Goal: Task Accomplishment & Management: Use online tool/utility

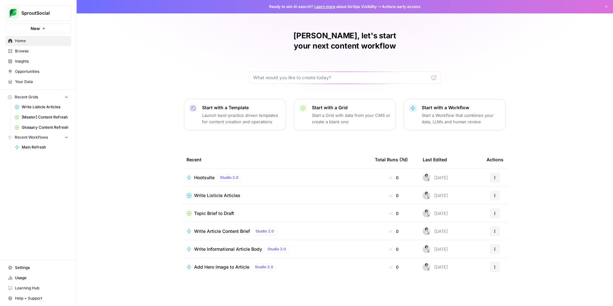
click at [21, 51] on span "Browse" at bounding box center [41, 51] width 53 height 6
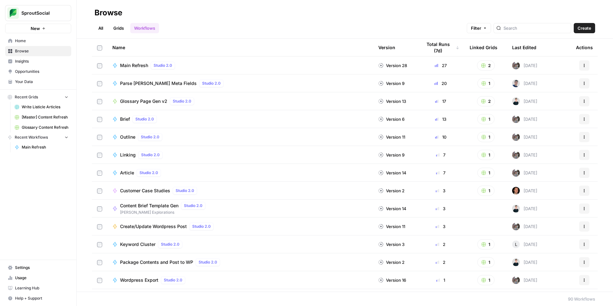
click at [59, 95] on button "Recent Grids" at bounding box center [38, 97] width 66 height 10
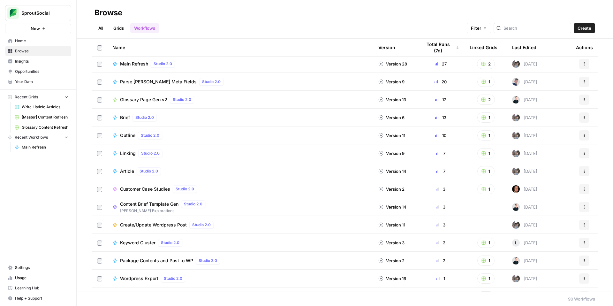
click at [204, 171] on div "Article Studio 2.0" at bounding box center [240, 171] width 256 height 8
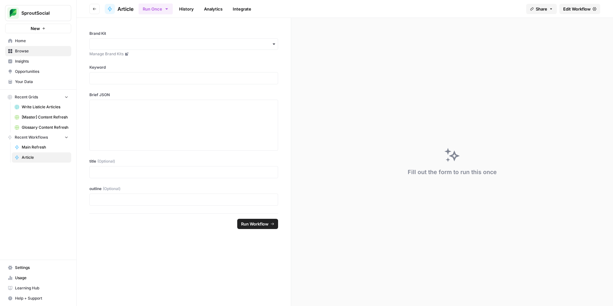
click at [21, 37] on link "Home" at bounding box center [38, 41] width 66 height 10
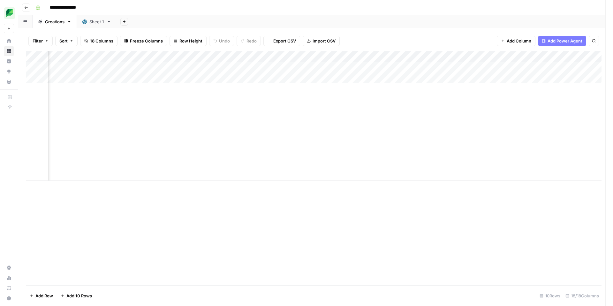
scroll to position [0, 616]
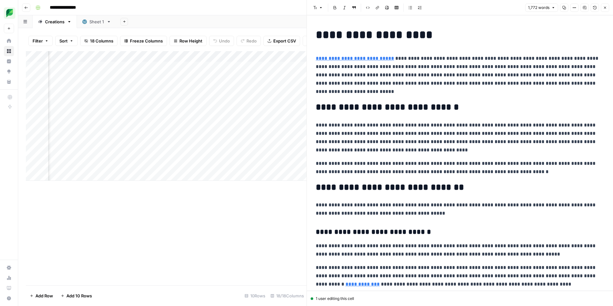
click at [229, 164] on div "Add Column" at bounding box center [166, 116] width 280 height 130
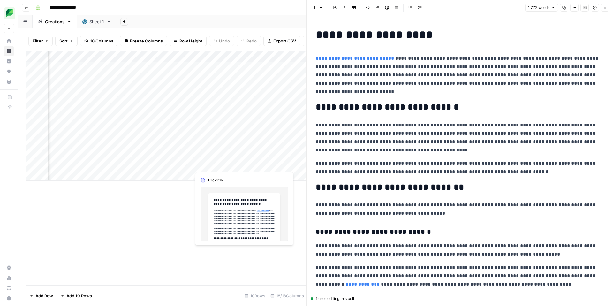
drag, startPoint x: 215, startPoint y: 165, endPoint x: 219, endPoint y: 165, distance: 3.2
click at [215, 165] on div "Add Column" at bounding box center [166, 116] width 280 height 130
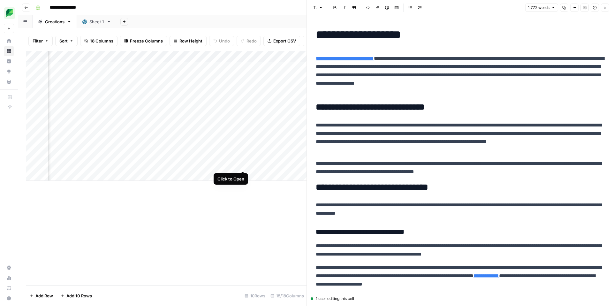
click at [243, 164] on div "Add Column" at bounding box center [166, 116] width 280 height 130
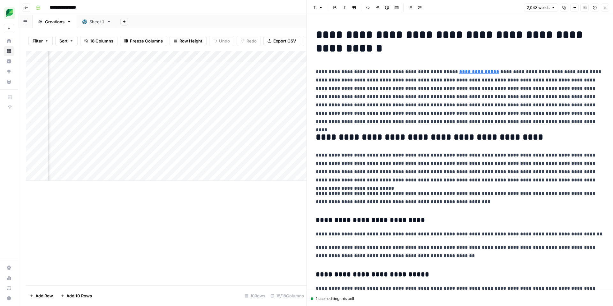
click at [484, 105] on p "**********" at bounding box center [460, 97] width 288 height 58
click at [480, 72] on link "**********" at bounding box center [479, 71] width 40 height 5
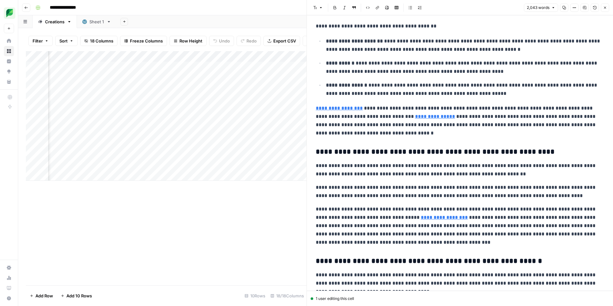
scroll to position [946, 0]
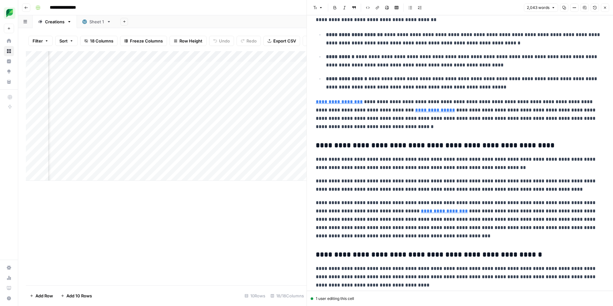
click at [331, 102] on link "**********" at bounding box center [339, 101] width 47 height 5
type input "[URL][DOMAIN_NAME]"
click at [415, 111] on link "**********" at bounding box center [435, 110] width 40 height 5
drag, startPoint x: 468, startPoint y: 101, endPoint x: 496, endPoint y: 102, distance: 27.5
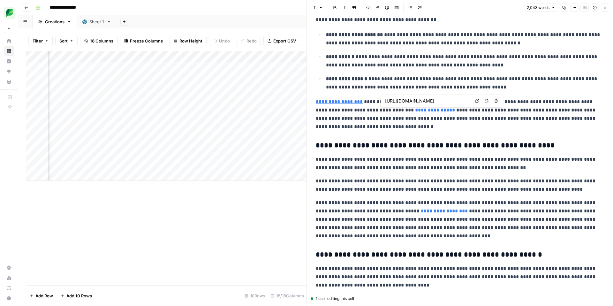
click at [498, 101] on div "[URL][DOMAIN_NAME] Open in a new tab Remove link Remove link and delete text" at bounding box center [441, 100] width 123 height 13
drag, startPoint x: 478, startPoint y: 117, endPoint x: 440, endPoint y: 113, distance: 37.8
click at [478, 117] on p "**********" at bounding box center [460, 114] width 288 height 33
click at [348, 101] on link "**********" at bounding box center [339, 101] width 47 height 5
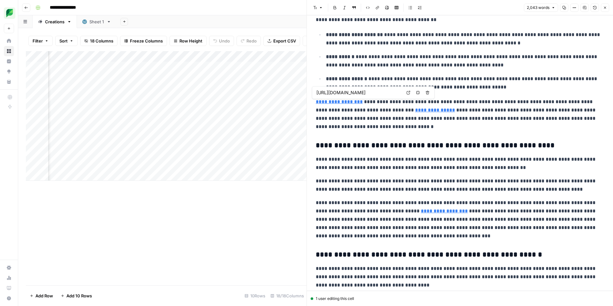
scroll to position [0, 27]
drag, startPoint x: 372, startPoint y: 93, endPoint x: 443, endPoint y: 96, distance: 71.2
click at [443, 96] on body "**********" at bounding box center [306, 153] width 613 height 306
click at [460, 115] on p "**********" at bounding box center [460, 114] width 288 height 33
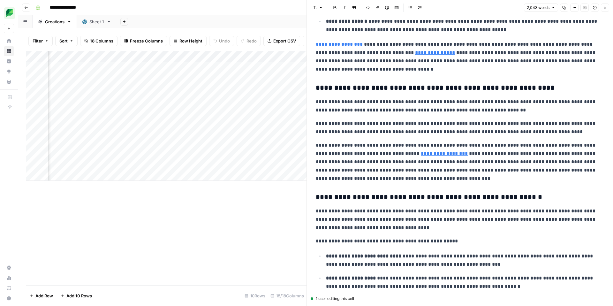
scroll to position [1007, 0]
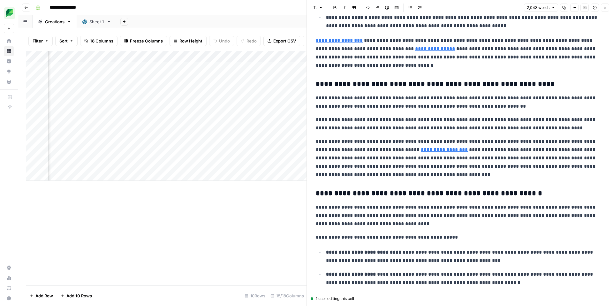
click at [421, 150] on link "**********" at bounding box center [444, 149] width 47 height 5
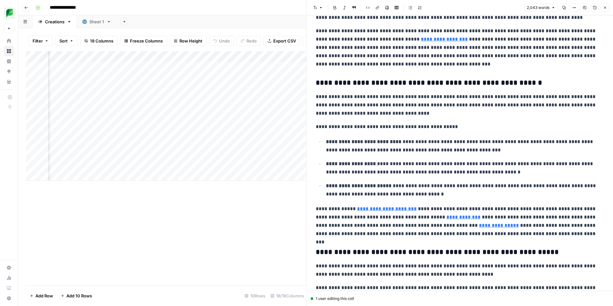
scroll to position [1125, 0]
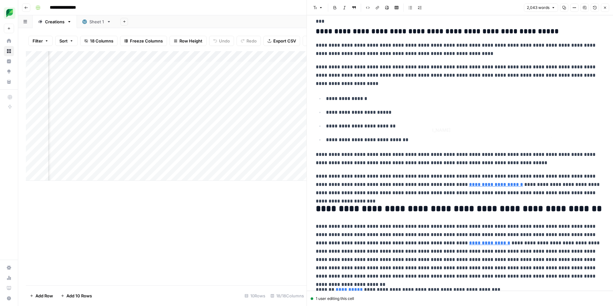
type input "[URL][DOMAIN_NAME]"
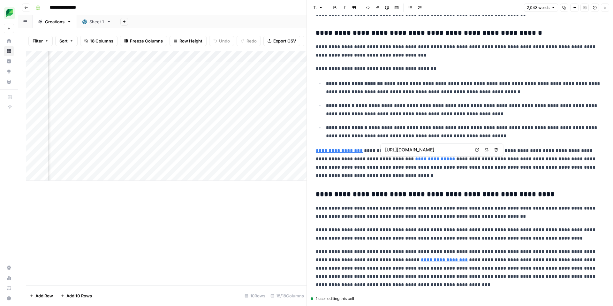
scroll to position [0, 41]
drag, startPoint x: 419, startPoint y: 149, endPoint x: 499, endPoint y: 150, distance: 80.4
click at [500, 150] on div "[URL][DOMAIN_NAME] Open in a new tab Remove link Remove link and delete text" at bounding box center [441, 149] width 123 height 13
click at [443, 163] on p "**********" at bounding box center [460, 162] width 288 height 33
click at [401, 144] on div "**********" at bounding box center [460, 31] width 296 height 1805
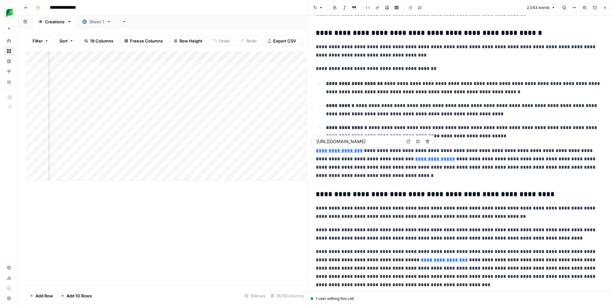
click at [326, 150] on link "**********" at bounding box center [339, 150] width 47 height 5
type input "[URL][DOMAIN_NAME]"
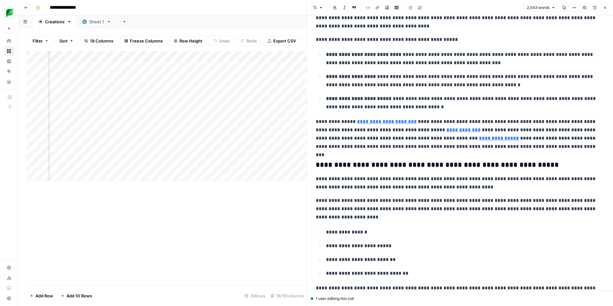
scroll to position [1206, 0]
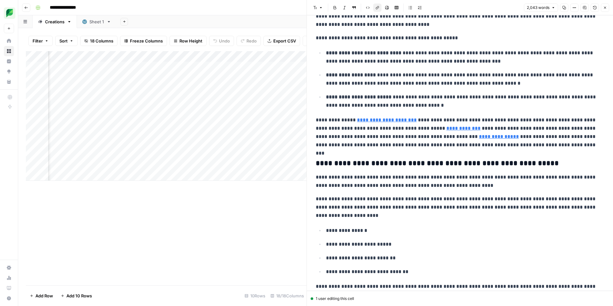
click at [100, 164] on div "Add Column" at bounding box center [166, 116] width 280 height 130
click at [236, 164] on div "Add Column" at bounding box center [166, 116] width 280 height 130
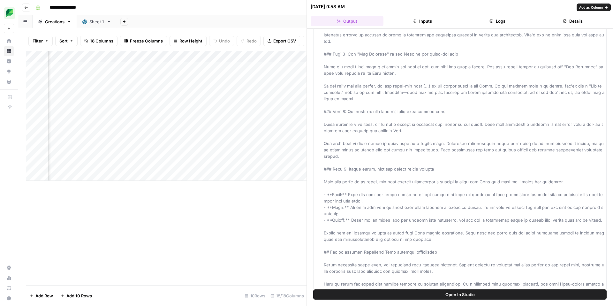
scroll to position [405, 0]
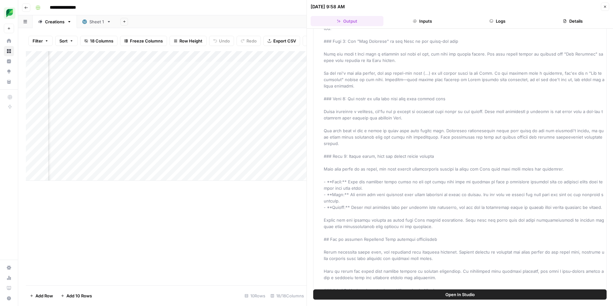
click at [109, 163] on div "Add Column" at bounding box center [166, 116] width 280 height 130
click at [206, 164] on div "Add Column" at bounding box center [166, 116] width 280 height 130
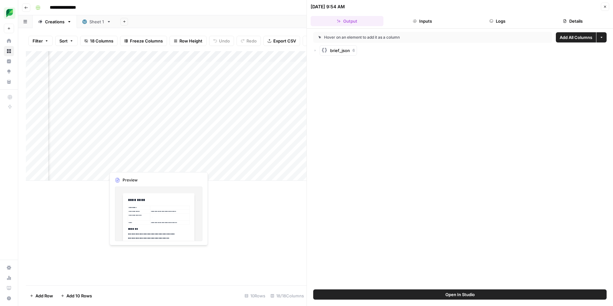
click at [117, 163] on div "Add Column" at bounding box center [166, 116] width 280 height 130
click at [156, 164] on div "Add Column" at bounding box center [166, 116] width 280 height 130
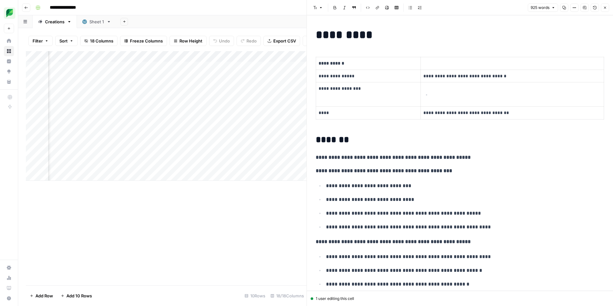
click at [605, 8] on icon "button" at bounding box center [605, 8] width 4 height 4
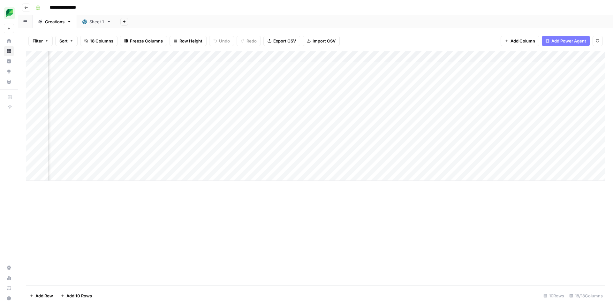
scroll to position [0, 318]
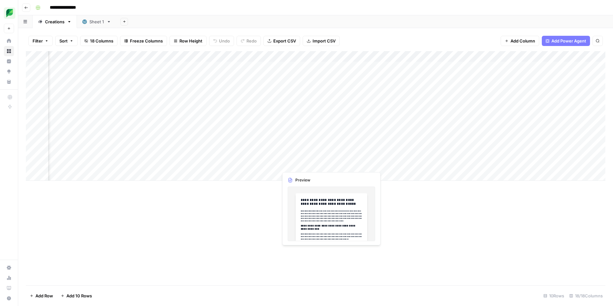
click at [307, 162] on div "Add Column" at bounding box center [315, 116] width 579 height 130
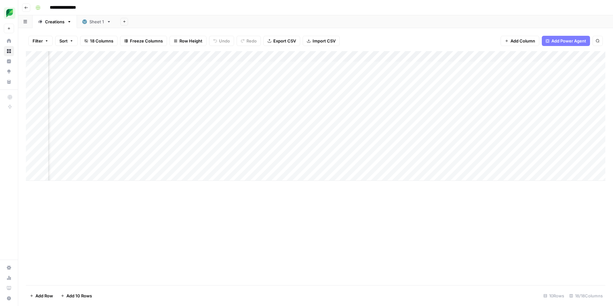
scroll to position [0, 577]
click at [407, 164] on div "Add Column" at bounding box center [315, 116] width 579 height 130
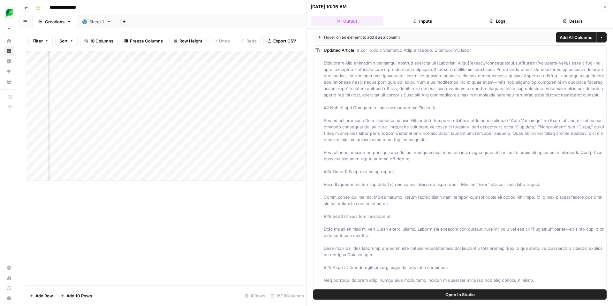
click at [603, 7] on icon "button" at bounding box center [605, 7] width 4 height 4
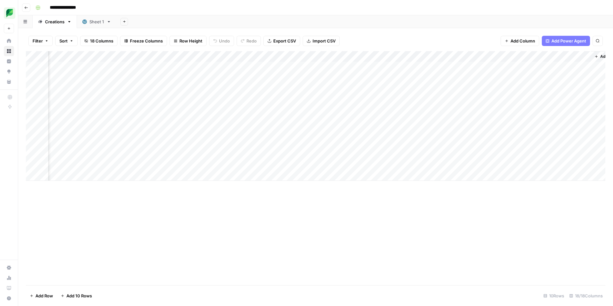
scroll to position [0, 595]
click at [453, 164] on div "Add Column" at bounding box center [315, 116] width 579 height 130
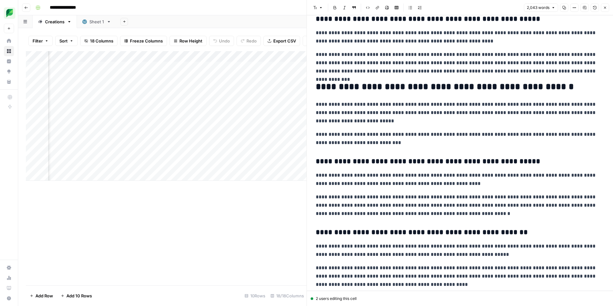
scroll to position [451, 0]
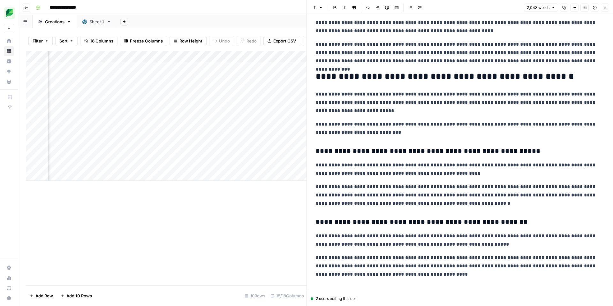
click at [607, 8] on button "Close" at bounding box center [605, 8] width 8 height 8
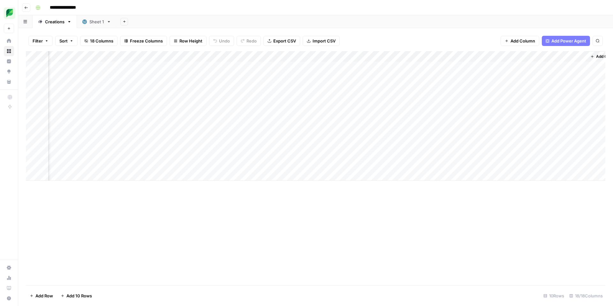
click at [559, 163] on div "Add Column" at bounding box center [315, 116] width 579 height 130
click at [514, 164] on div "Add Column" at bounding box center [315, 116] width 579 height 130
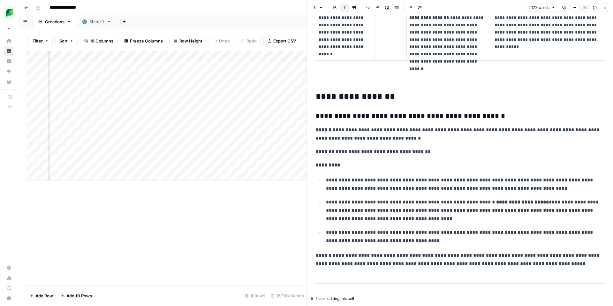
scroll to position [1014, 0]
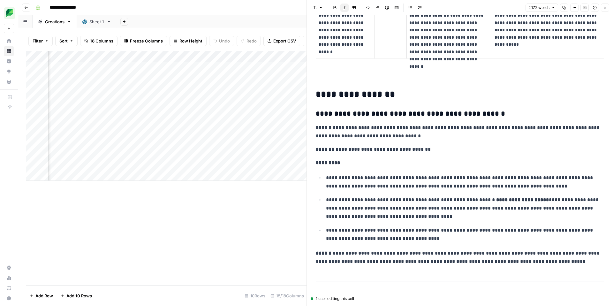
click at [604, 8] on icon "button" at bounding box center [605, 8] width 4 height 4
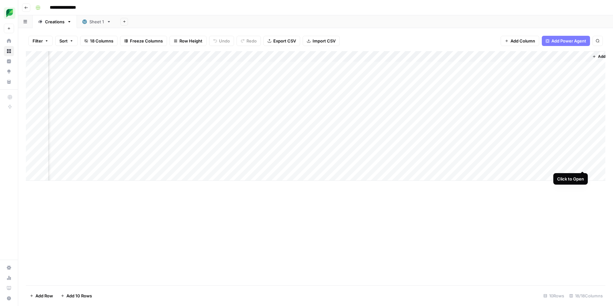
click at [584, 165] on div "Add Column" at bounding box center [315, 116] width 579 height 130
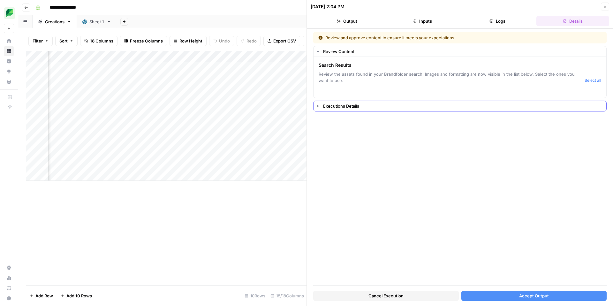
click at [318, 107] on icon "button" at bounding box center [317, 105] width 5 height 5
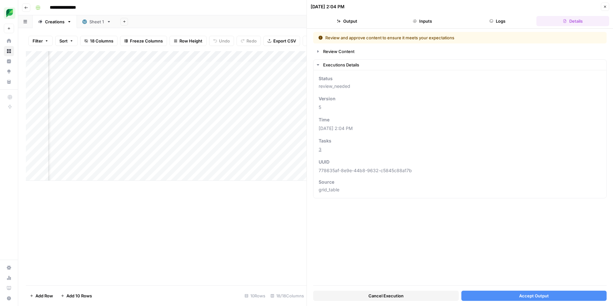
click at [533, 295] on span "Accept Output" at bounding box center [534, 295] width 30 height 6
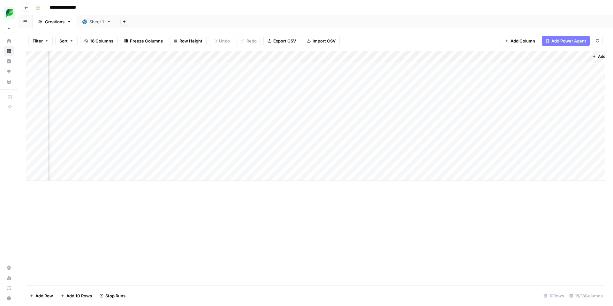
click at [486, 164] on div "Add Column" at bounding box center [315, 116] width 579 height 130
click at [512, 165] on div "Add Column" at bounding box center [315, 116] width 579 height 130
click at [465, 165] on div "Add Column" at bounding box center [315, 116] width 579 height 130
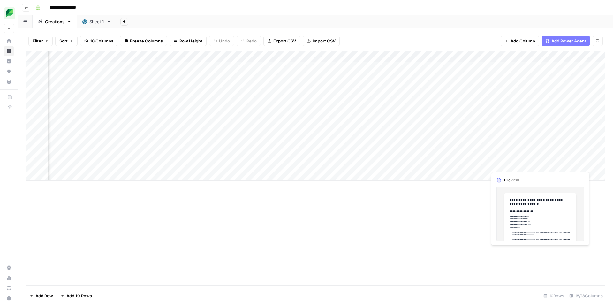
click at [521, 162] on div "Add Column" at bounding box center [315, 116] width 579 height 130
drag, startPoint x: 570, startPoint y: 165, endPoint x: 577, endPoint y: 164, distance: 6.7
click at [570, 165] on div "Add Column" at bounding box center [315, 126] width 579 height 151
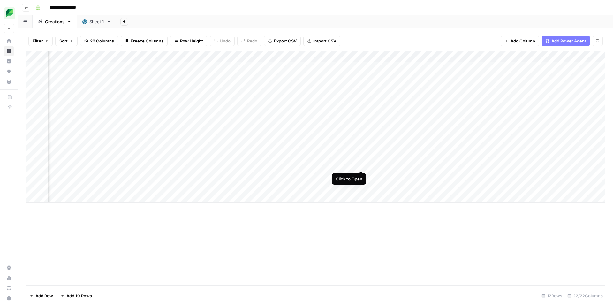
click at [361, 164] on div "Add Column" at bounding box center [315, 126] width 579 height 151
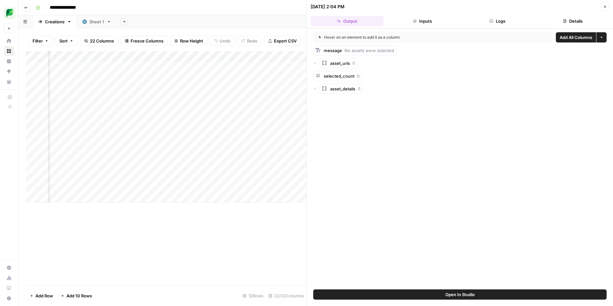
click at [603, 7] on icon "button" at bounding box center [605, 7] width 4 height 4
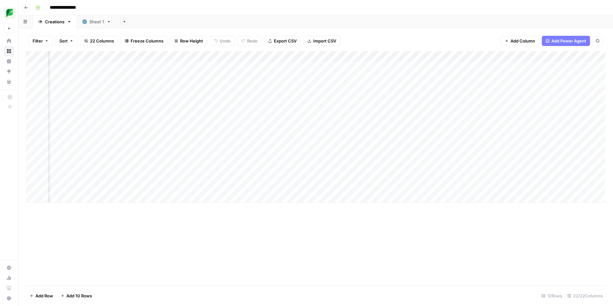
click at [361, 164] on div "Add Column" at bounding box center [315, 126] width 579 height 151
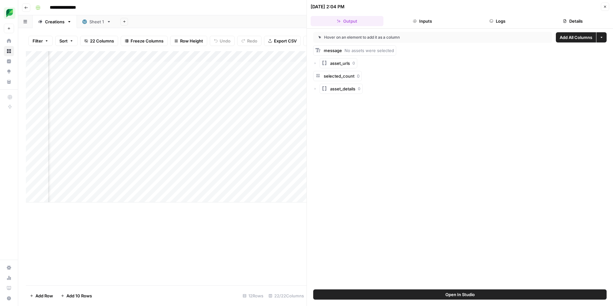
click at [605, 6] on icon "button" at bounding box center [605, 7] width 2 height 2
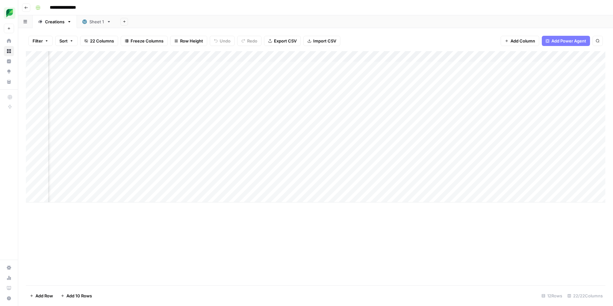
click at [334, 163] on div "Add Column" at bounding box center [315, 126] width 579 height 151
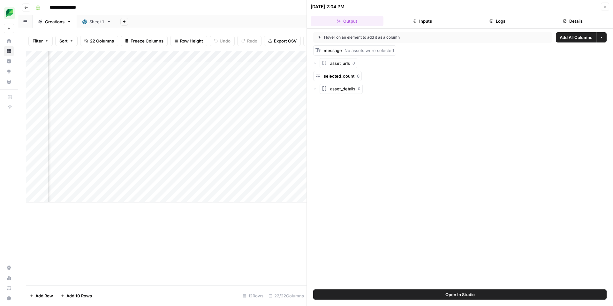
click at [428, 25] on button "Inputs" at bounding box center [422, 21] width 73 height 10
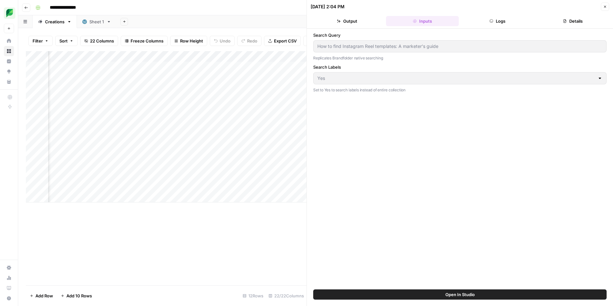
click at [486, 22] on button "Logs" at bounding box center [497, 21] width 73 height 10
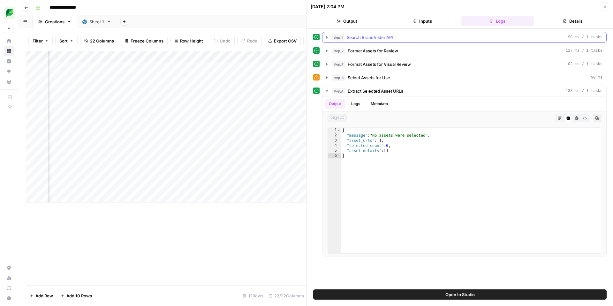
click at [374, 39] on span "Search Brandfolder API" at bounding box center [370, 37] width 46 height 6
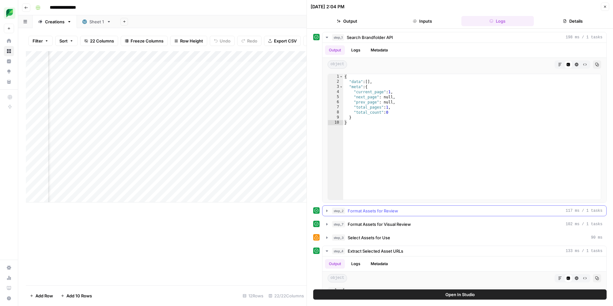
click at [380, 213] on span "Format Assets for Review" at bounding box center [373, 210] width 50 height 6
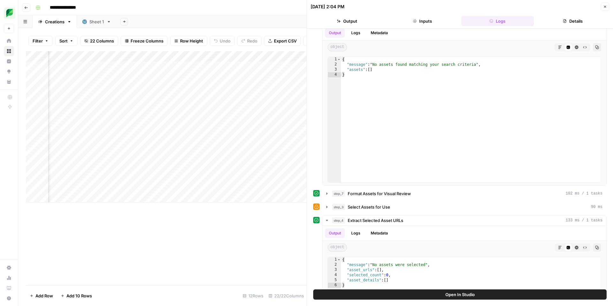
scroll to position [192, 0]
click at [373, 192] on span "Format Assets for Visual Review" at bounding box center [379, 191] width 63 height 6
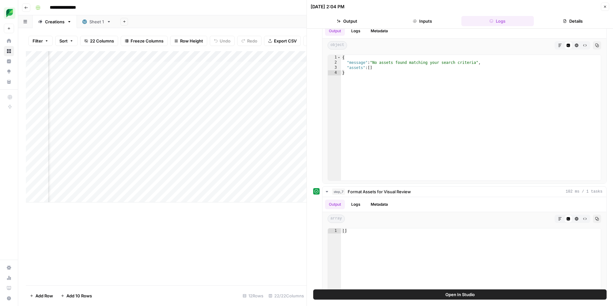
click at [603, 6] on icon "button" at bounding box center [605, 7] width 4 height 4
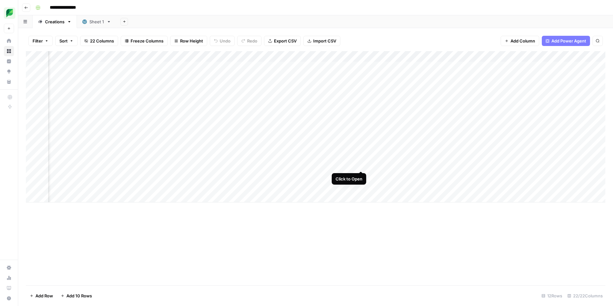
click at [368, 164] on div "Add Column" at bounding box center [315, 126] width 579 height 151
click at [342, 165] on div "Add Column" at bounding box center [315, 126] width 579 height 151
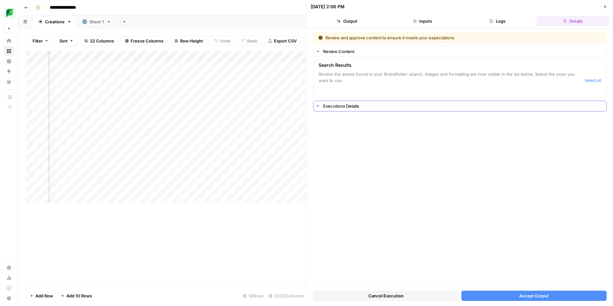
click at [318, 107] on icon "button" at bounding box center [317, 105] width 5 height 5
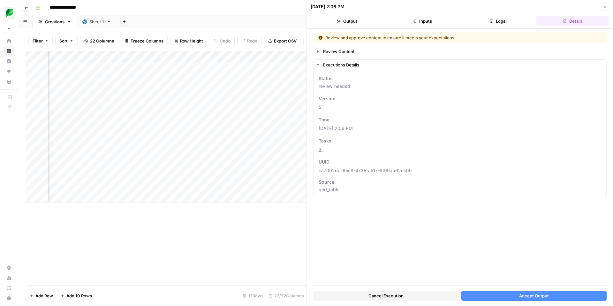
click at [603, 7] on icon "button" at bounding box center [605, 7] width 4 height 4
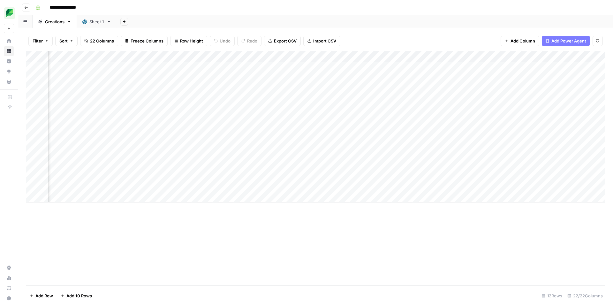
click at [110, 166] on div "Add Column" at bounding box center [315, 126] width 579 height 151
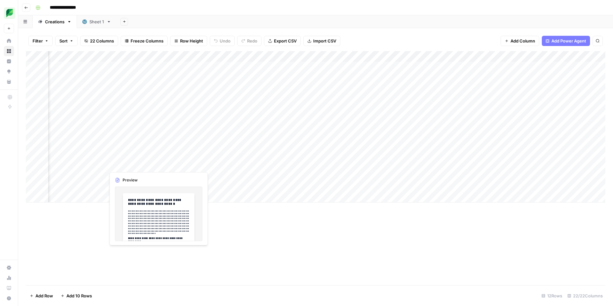
drag, startPoint x: 122, startPoint y: 163, endPoint x: 126, endPoint y: 163, distance: 3.5
click at [122, 163] on div "Add Column" at bounding box center [315, 126] width 579 height 151
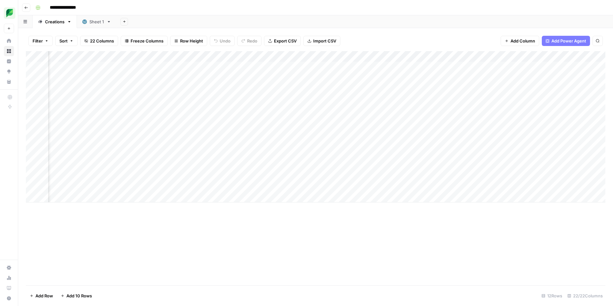
click at [157, 164] on div "Add Column" at bounding box center [315, 126] width 579 height 151
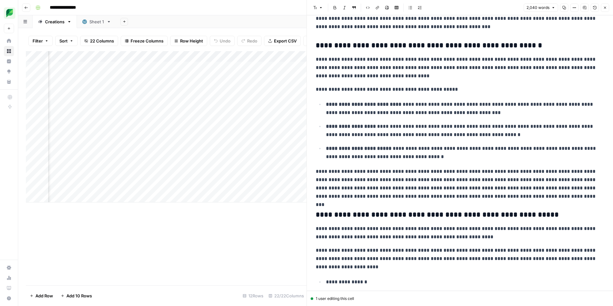
scroll to position [1139, 0]
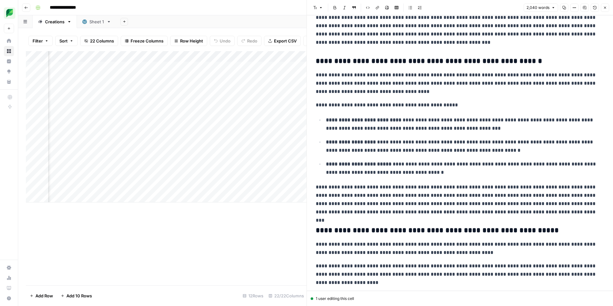
click at [606, 8] on icon "button" at bounding box center [605, 8] width 4 height 4
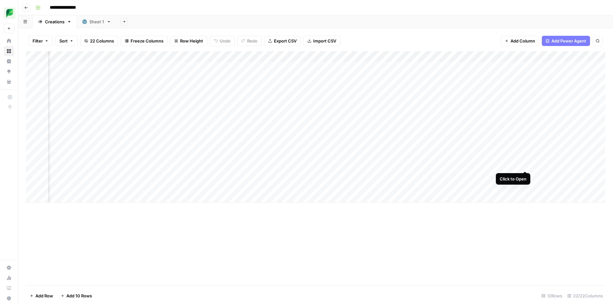
click at [525, 164] on div "Add Column" at bounding box center [315, 126] width 579 height 151
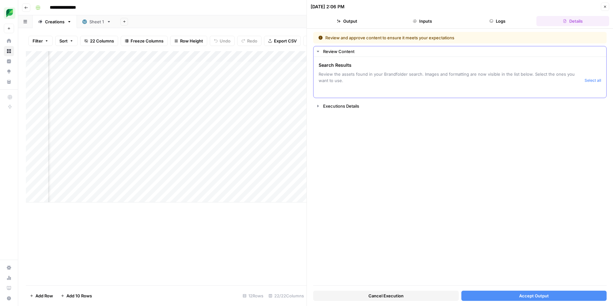
click at [424, 52] on div "Review Content" at bounding box center [462, 51] width 279 height 6
click at [146, 189] on div "Add Column" at bounding box center [166, 126] width 280 height 151
click at [169, 174] on div "Add Column" at bounding box center [166, 126] width 280 height 151
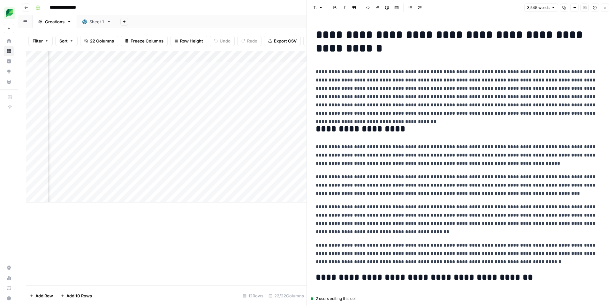
click at [607, 4] on button "Close" at bounding box center [605, 8] width 8 height 8
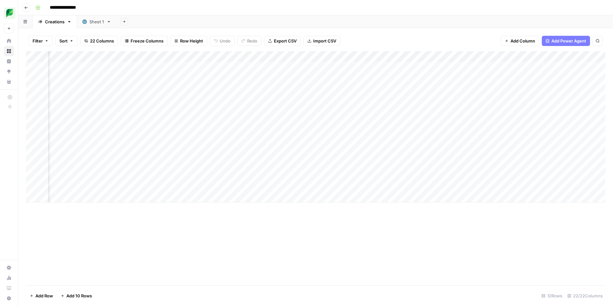
click at [247, 176] on div "Add Column" at bounding box center [315, 126] width 579 height 151
drag, startPoint x: 313, startPoint y: 177, endPoint x: 323, endPoint y: 175, distance: 10.1
click at [317, 176] on div "Add Column" at bounding box center [315, 126] width 579 height 151
click at [375, 176] on div "Add Column" at bounding box center [315, 126] width 579 height 151
click at [343, 174] on div "Add Column" at bounding box center [315, 126] width 579 height 151
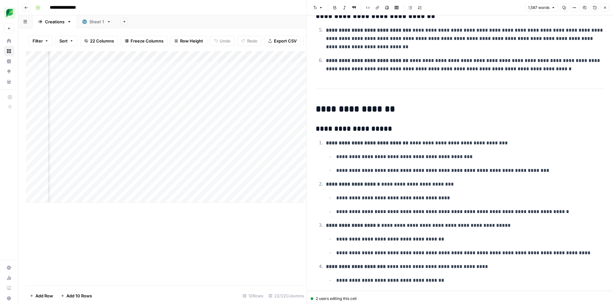
scroll to position [1695, 0]
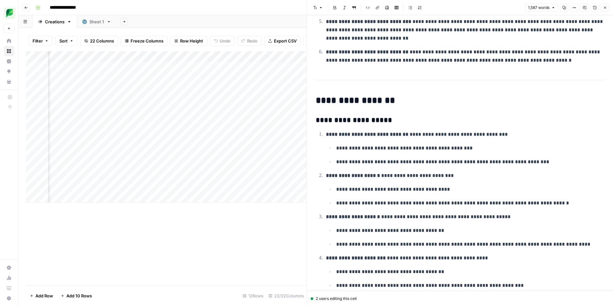
click at [605, 7] on icon "button" at bounding box center [605, 8] width 2 height 2
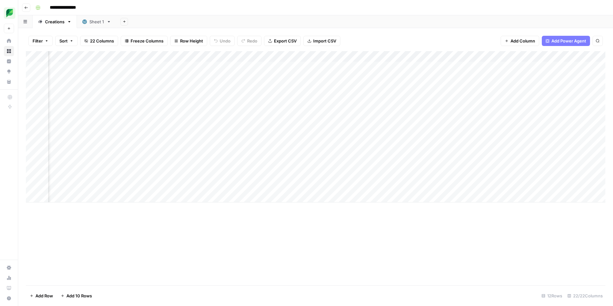
click at [497, 153] on div "Add Column" at bounding box center [315, 126] width 579 height 151
click at [527, 153] on div "Add Column" at bounding box center [315, 126] width 579 height 151
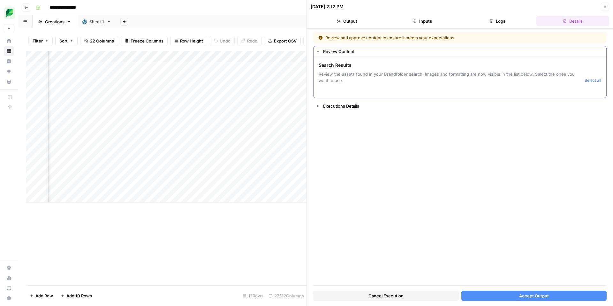
click at [477, 79] on span "Review the assets found in your Brandfolder search. Images and formatting are n…" at bounding box center [449, 77] width 263 height 13
click at [587, 80] on button "Select all" at bounding box center [592, 80] width 17 height 6
click at [588, 80] on button "Select all" at bounding box center [592, 80] width 17 height 6
click at [608, 4] on button "Close" at bounding box center [605, 7] width 8 height 8
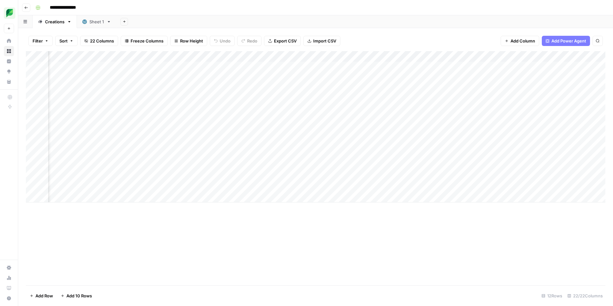
click at [497, 143] on div "Add Column" at bounding box center [315, 126] width 579 height 151
click at [523, 142] on div "Add Column" at bounding box center [315, 126] width 579 height 151
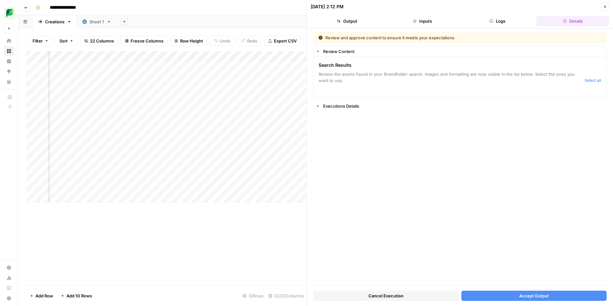
click at [603, 5] on icon "button" at bounding box center [605, 7] width 4 height 4
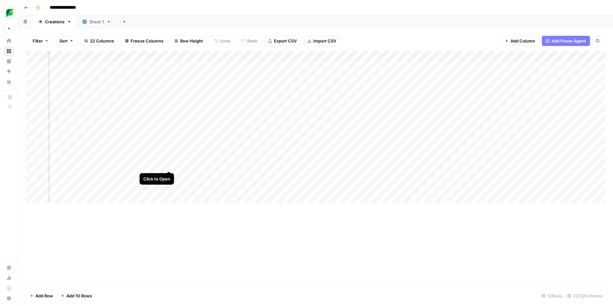
click at [169, 164] on div "Add Column" at bounding box center [315, 126] width 579 height 151
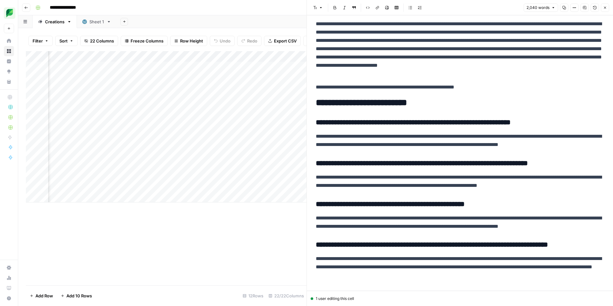
scroll to position [1544, 0]
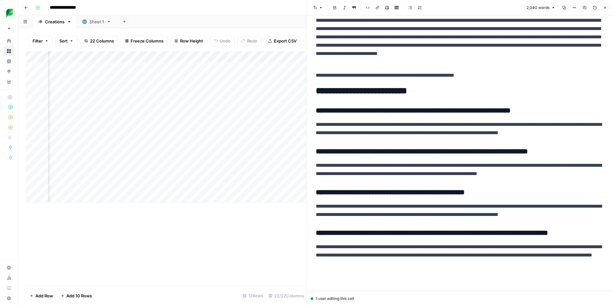
click at [605, 7] on icon "button" at bounding box center [605, 8] width 2 height 2
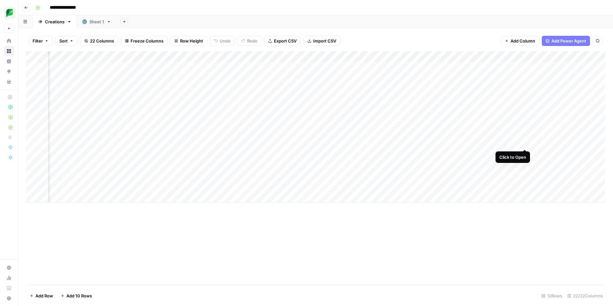
click at [524, 142] on div "Add Column" at bounding box center [315, 126] width 579 height 151
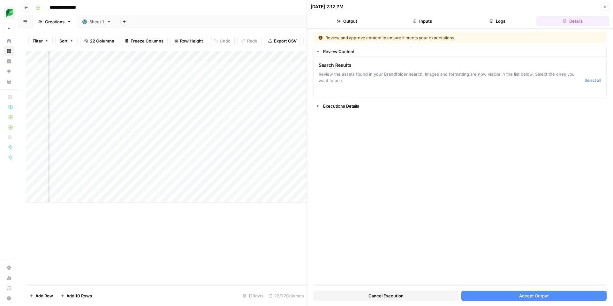
click at [607, 8] on button "Close" at bounding box center [605, 7] width 8 height 8
